Goal: Use online tool/utility: Utilize a website feature to perform a specific function

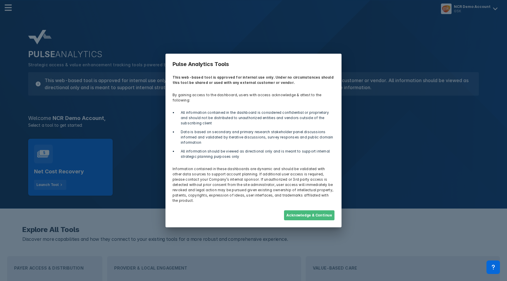
click at [298, 210] on button "Acknowledge & Continue" at bounding box center [309, 215] width 50 height 10
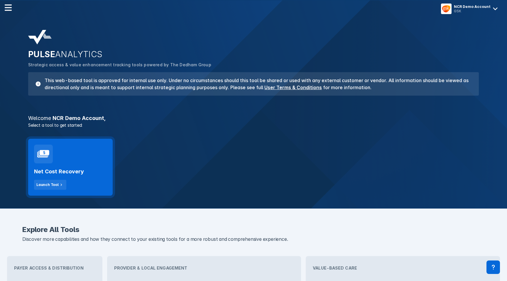
click at [89, 166] on div "Net Cost Recovery Launch Tool" at bounding box center [70, 176] width 73 height 26
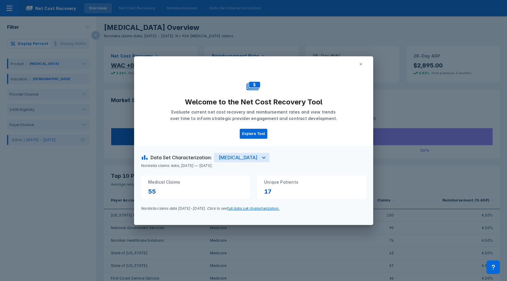
click at [362, 65] on icon at bounding box center [361, 64] width 4 height 4
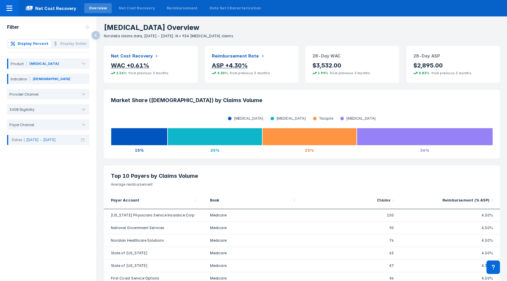
click at [46, 77] on div "Indication [DEMOGRAPHIC_DATA]" at bounding box center [48, 79] width 82 height 11
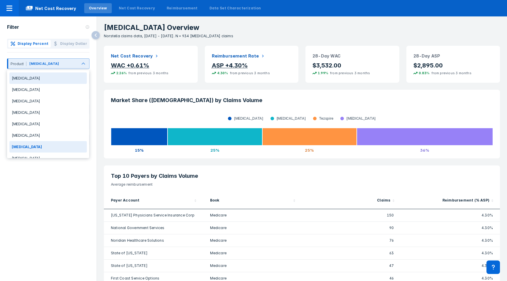
click at [44, 68] on div "[MEDICAL_DATA]" at bounding box center [53, 65] width 48 height 8
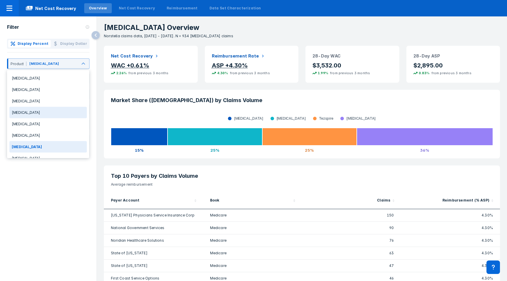
scroll to position [3, 0]
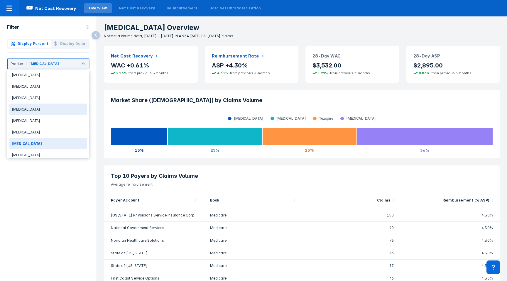
click at [33, 118] on div "[MEDICAL_DATA]" at bounding box center [47, 120] width 77 height 11
